Goal: Find specific page/section

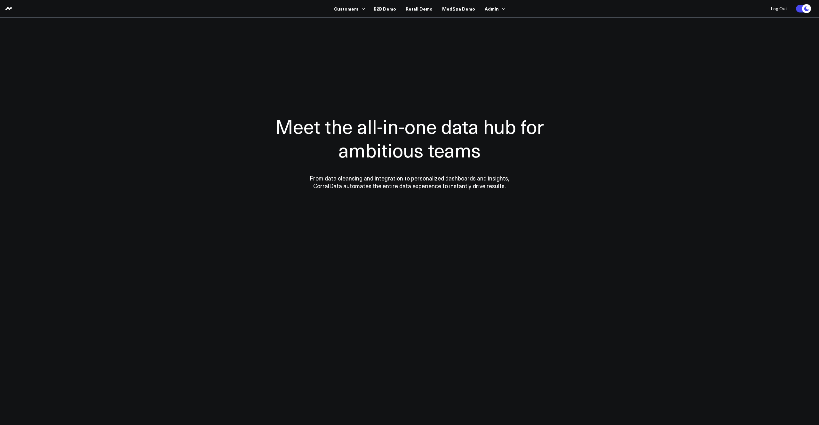
click at [213, 225] on div at bounding box center [409, 152] width 461 height 218
click at [417, 12] on link "Retail Demo" at bounding box center [419, 9] width 27 height 12
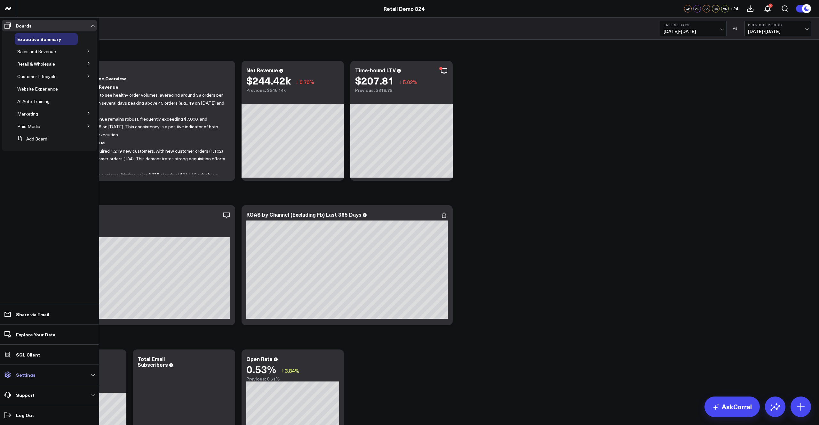
click at [32, 375] on p "Settings" at bounding box center [26, 374] width 20 height 5
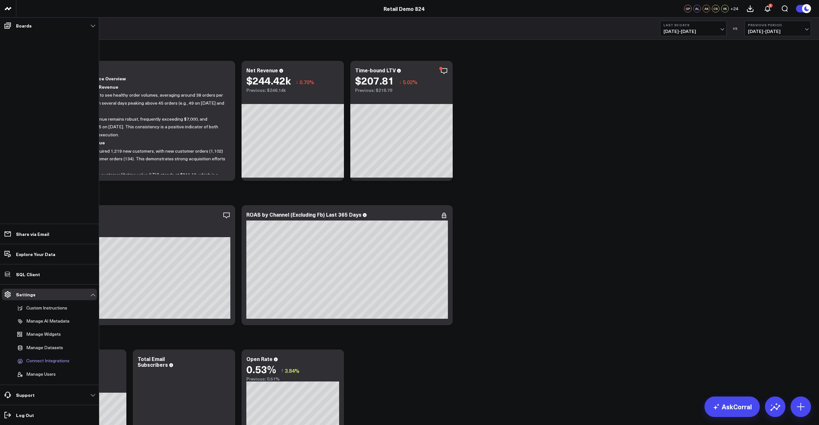
click at [42, 362] on span "Connect Integrations" at bounding box center [47, 361] width 43 height 6
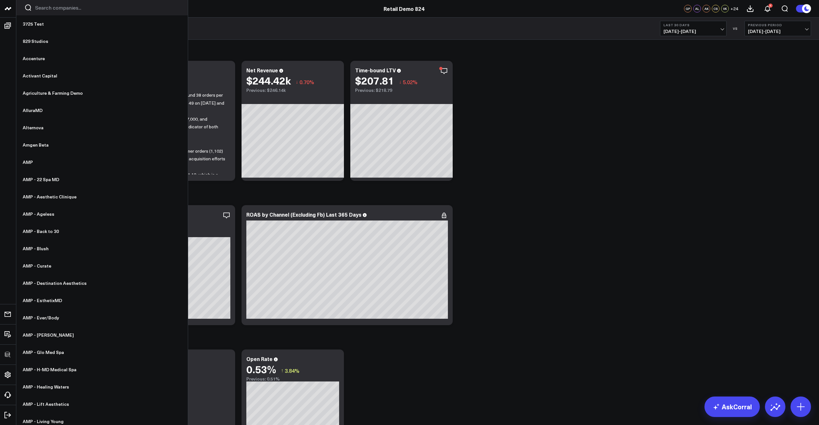
click at [45, 9] on input "Search companies input" at bounding box center [107, 7] width 145 height 7
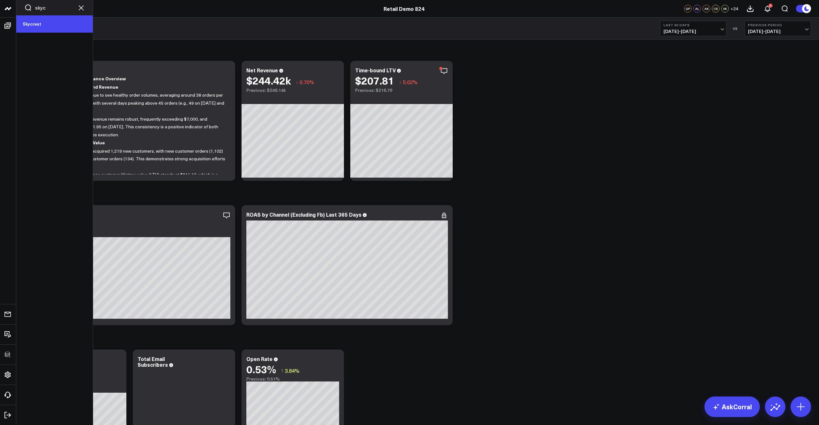
type input "skyc"
click at [38, 28] on link "Skycrest" at bounding box center [54, 23] width 76 height 17
